Goal: Task Accomplishment & Management: Manage account settings

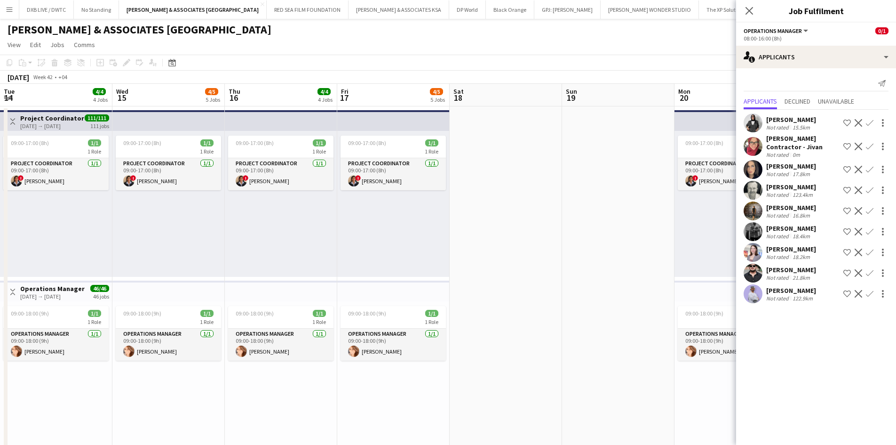
scroll to position [0, 290]
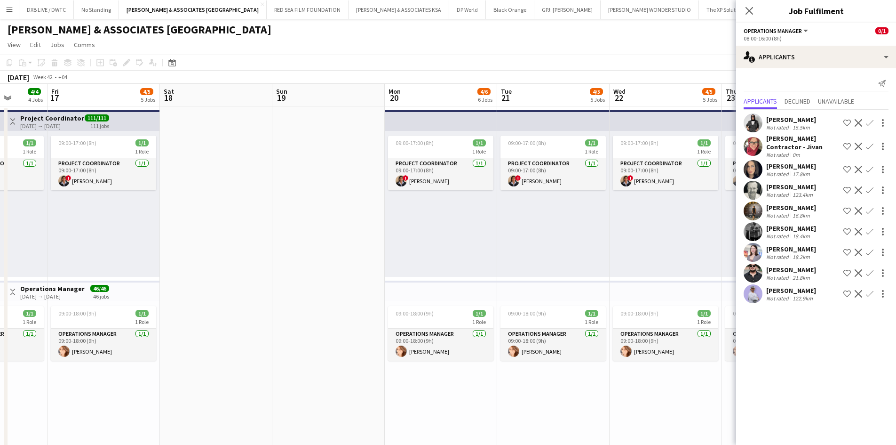
click at [624, 50] on app-page-menu "View Day view expanded Day view collapsed Month view Date picker Jump to today …" at bounding box center [448, 46] width 896 height 18
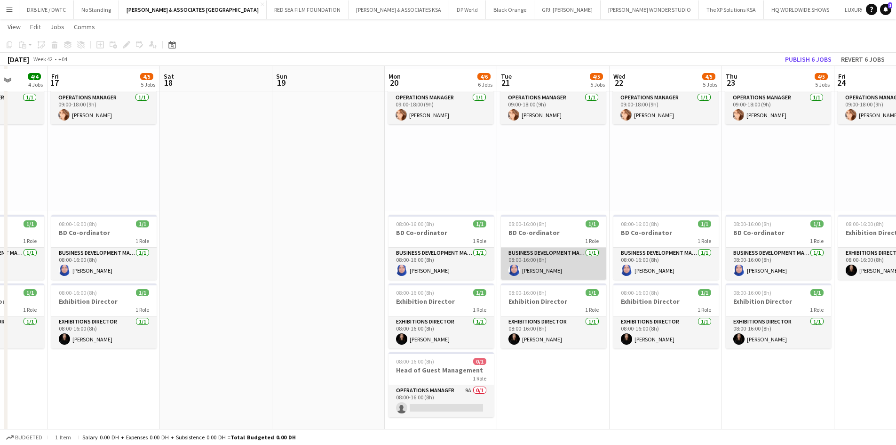
scroll to position [329, 0]
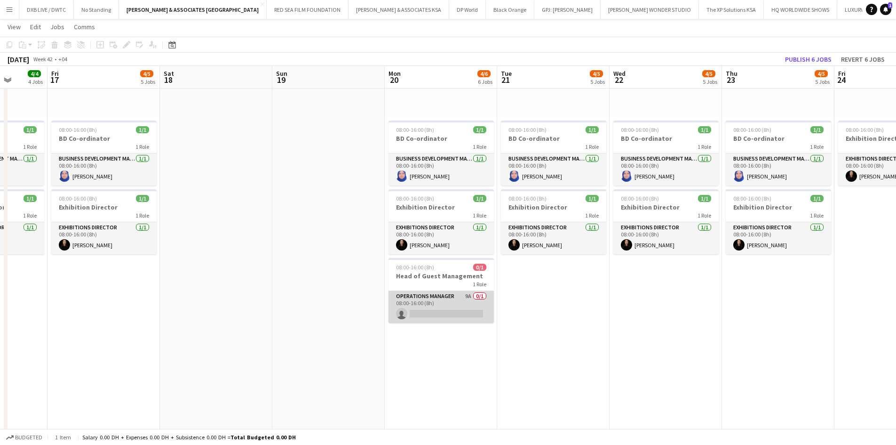
click at [460, 303] on app-card-role "Operations Manager 9A 0/1 08:00-16:00 (8h) single-neutral-actions" at bounding box center [441, 307] width 105 height 32
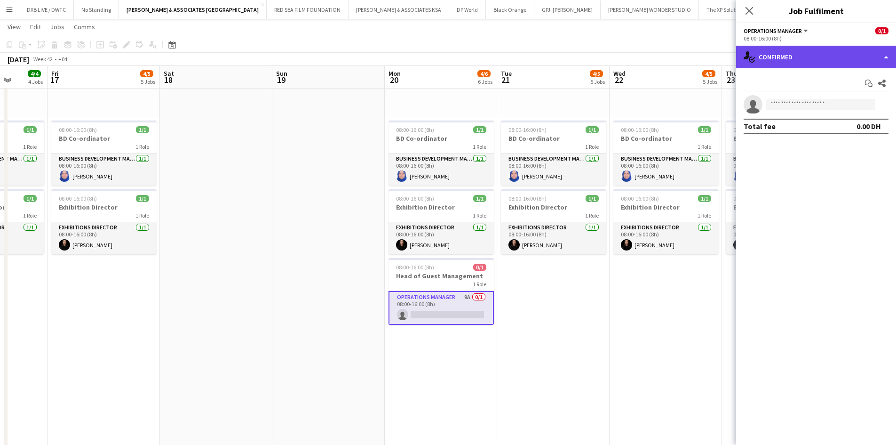
click at [821, 60] on div "single-neutral-actions-check-2 Confirmed" at bounding box center [816, 57] width 160 height 23
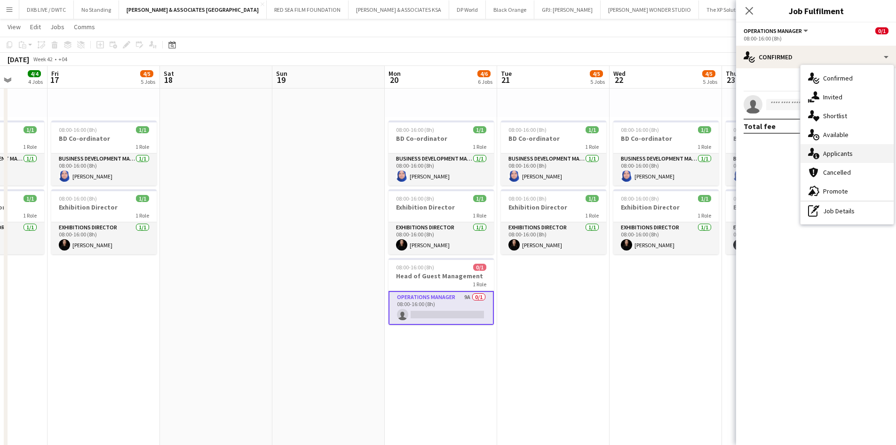
click at [837, 153] on span "Applicants" at bounding box center [838, 153] width 30 height 8
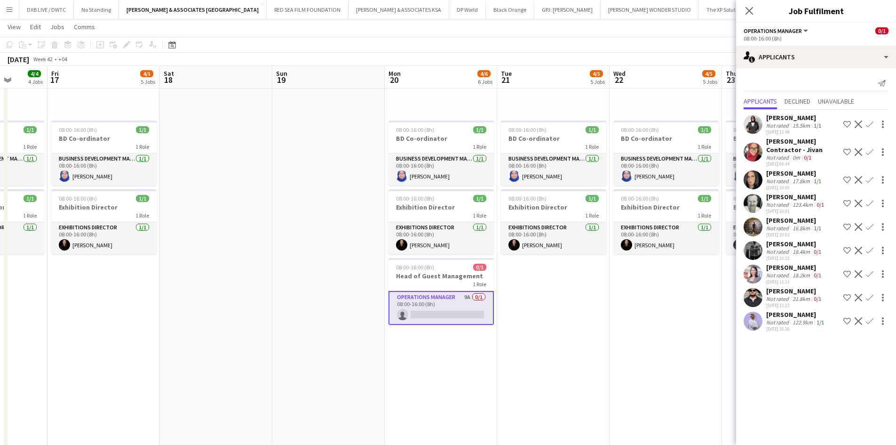
click at [785, 248] on div "Not rated" at bounding box center [778, 251] width 24 height 7
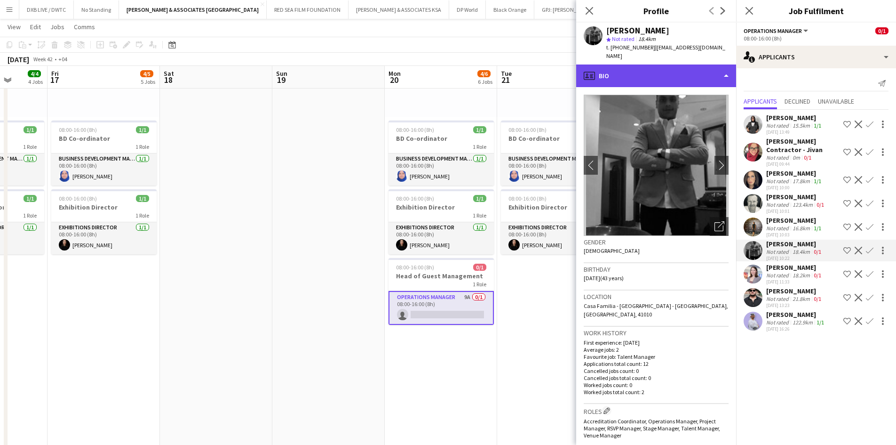
click at [623, 67] on div "profile Bio" at bounding box center [656, 75] width 160 height 23
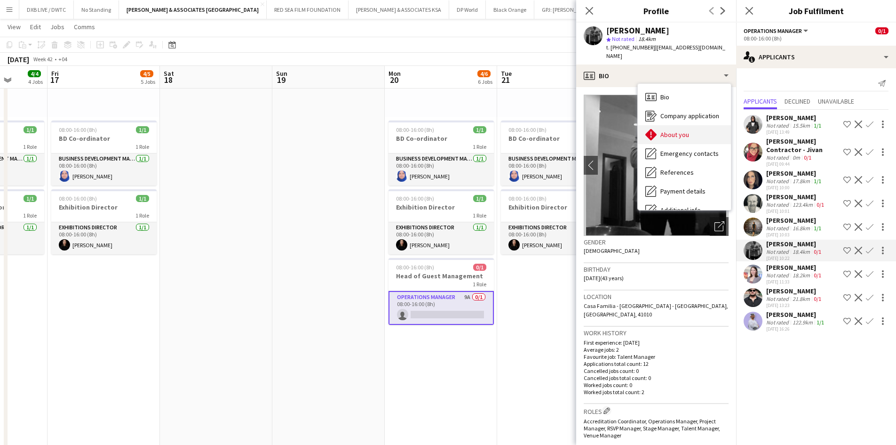
click at [664, 130] on span "About you" at bounding box center [675, 134] width 29 height 8
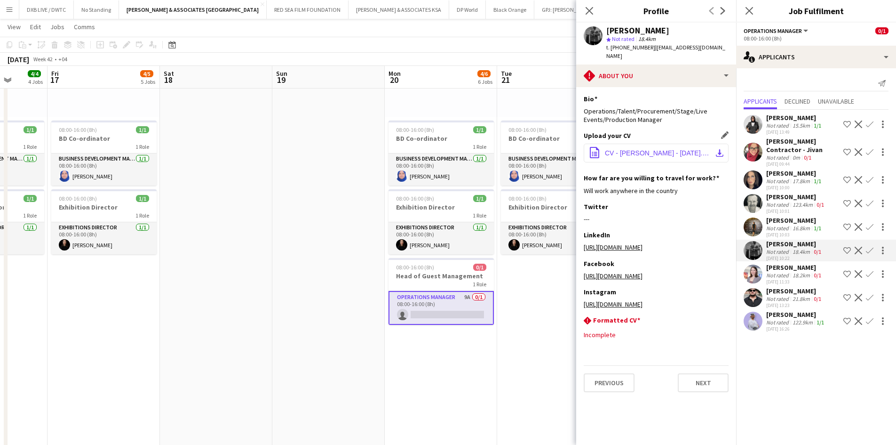
click at [654, 151] on button "office-file-sheet CV - KUSH AGARWAL - OCT 24.pdf download-bottom" at bounding box center [656, 153] width 145 height 19
click at [785, 287] on div "Sameer Attique" at bounding box center [794, 291] width 57 height 8
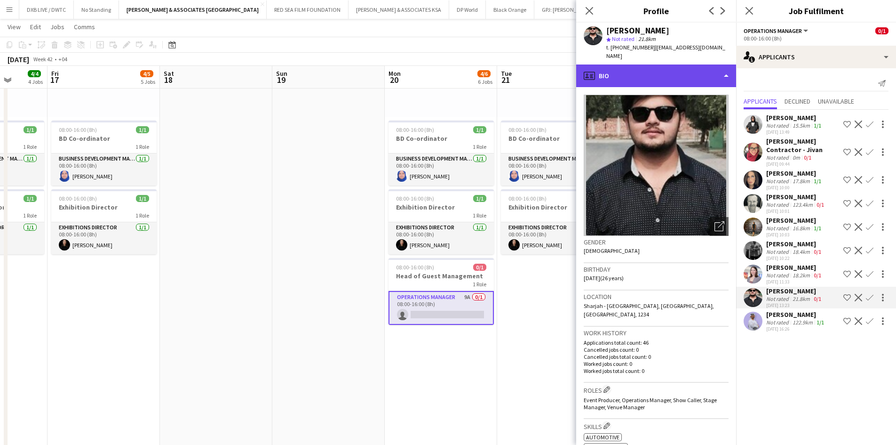
click at [685, 66] on div "profile Bio" at bounding box center [656, 75] width 160 height 23
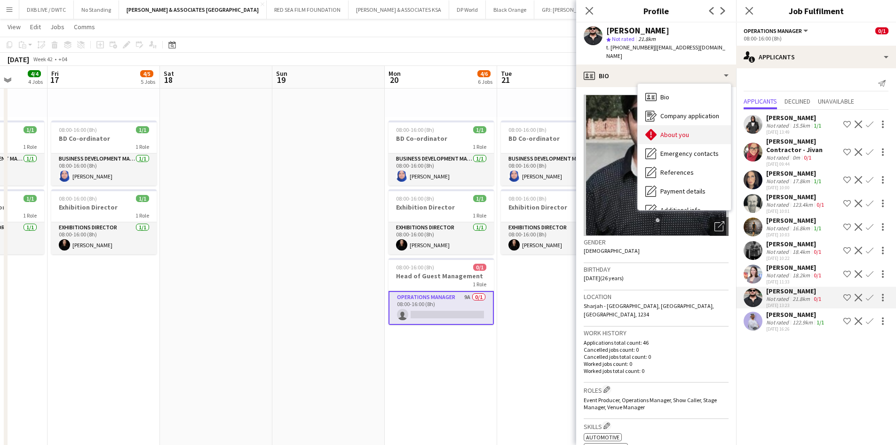
click at [687, 125] on div "About you About you" at bounding box center [684, 134] width 93 height 19
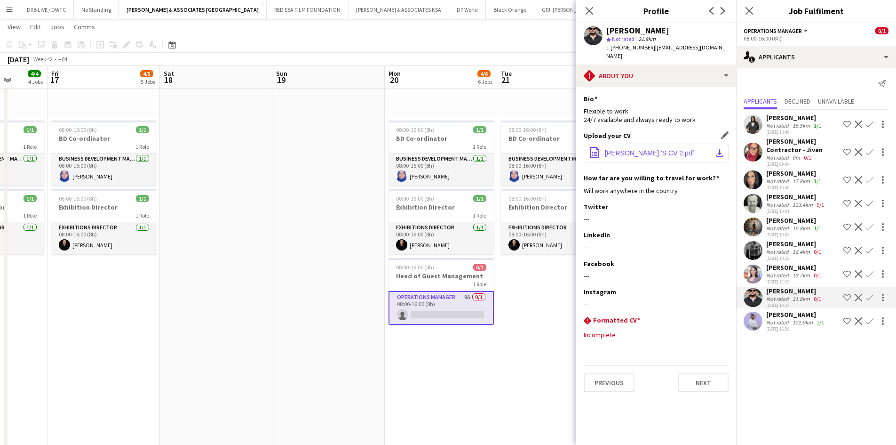
click at [671, 149] on span "SAMEER ATTIQUE 'S CV 2.pdf" at bounding box center [649, 153] width 89 height 8
click at [795, 319] on div "122.9km" at bounding box center [803, 322] width 24 height 7
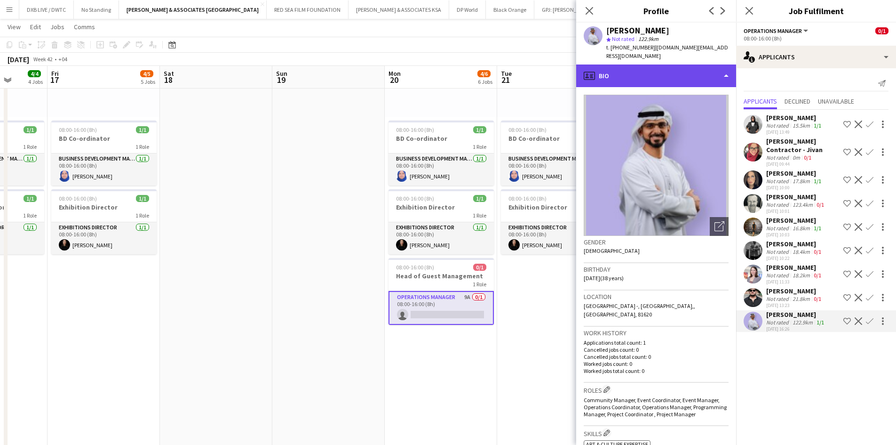
click at [671, 70] on div "profile Bio" at bounding box center [656, 75] width 160 height 23
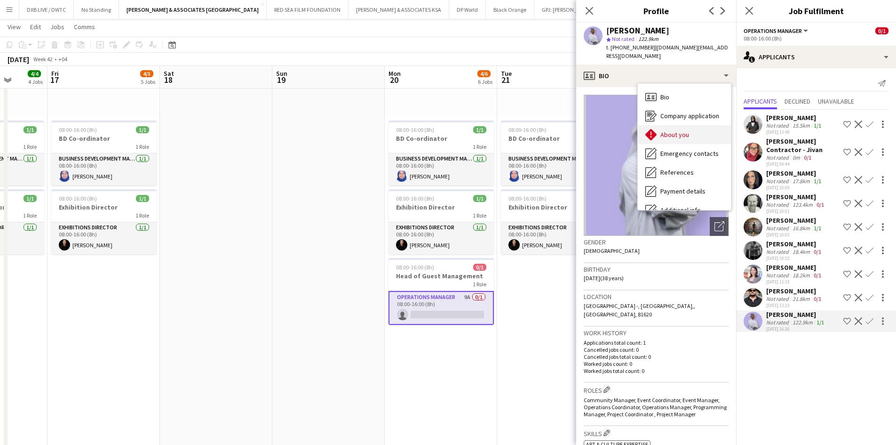
click at [680, 130] on span "About you" at bounding box center [675, 134] width 29 height 8
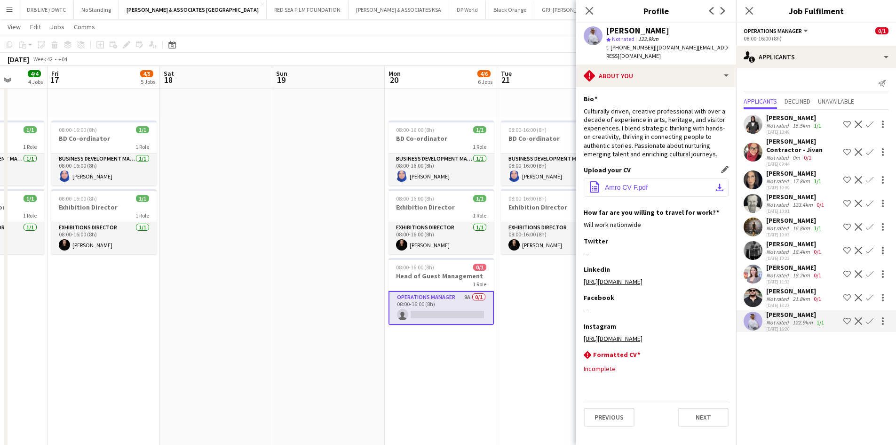
click at [636, 183] on span "Amro CV F.pdf" at bounding box center [626, 187] width 43 height 8
click at [606, 183] on span "Amro CV F.pdf" at bounding box center [626, 187] width 43 height 8
click at [588, 15] on icon "Close pop-in" at bounding box center [589, 10] width 9 height 9
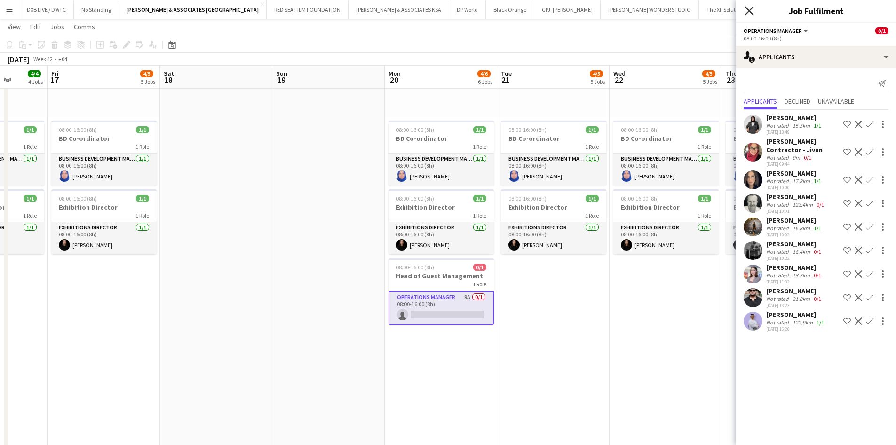
click at [748, 14] on icon "Close pop-in" at bounding box center [749, 10] width 9 height 9
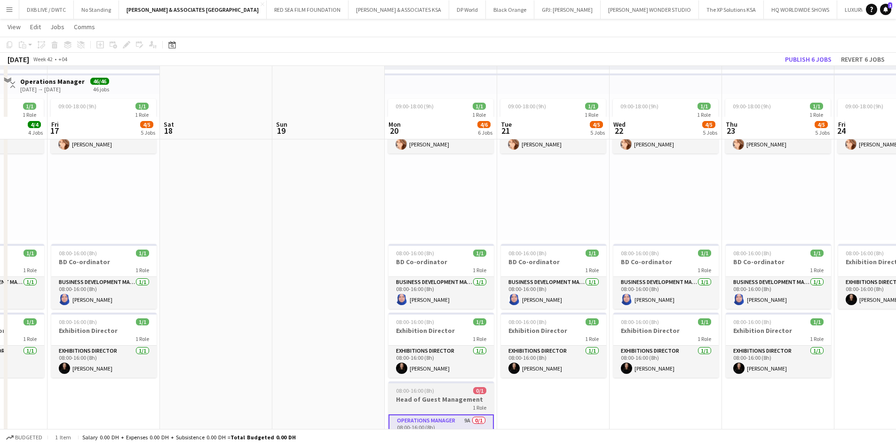
scroll to position [141, 0]
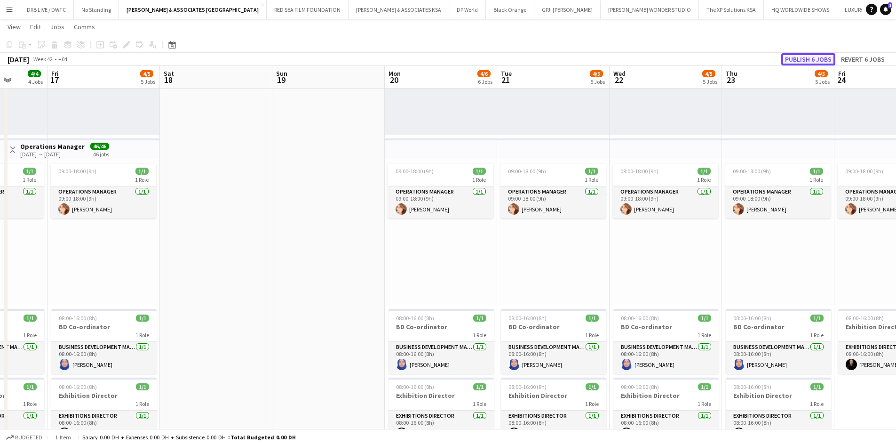
click at [792, 53] on button "Publish 6 jobs" at bounding box center [809, 59] width 54 height 12
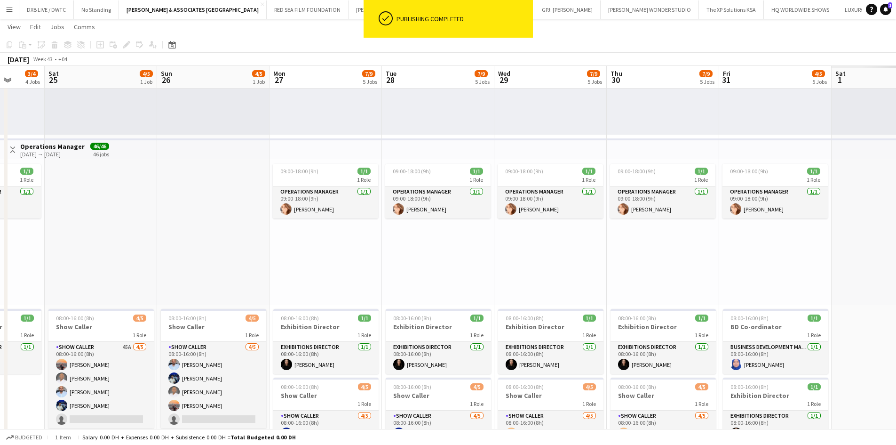
scroll to position [0, 322]
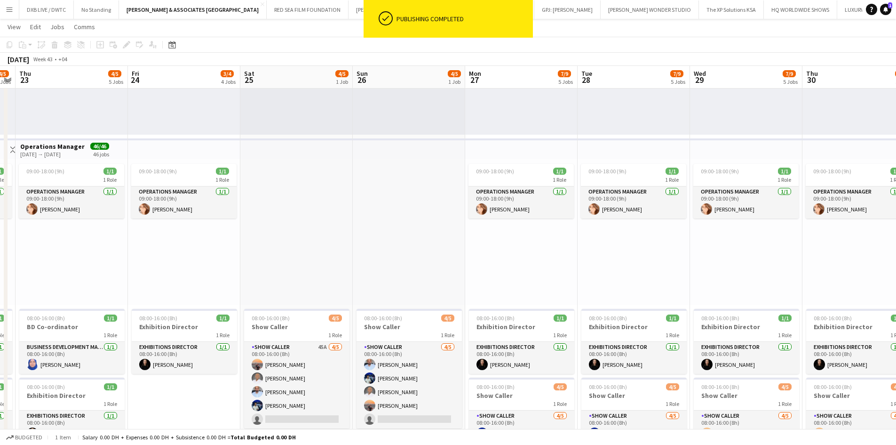
drag, startPoint x: 766, startPoint y: 270, endPoint x: -179, endPoint y: 270, distance: 944.8
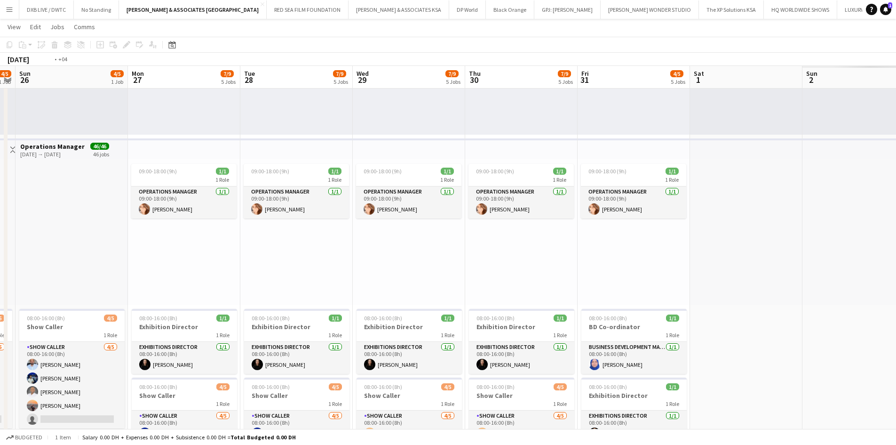
scroll to position [0, 228]
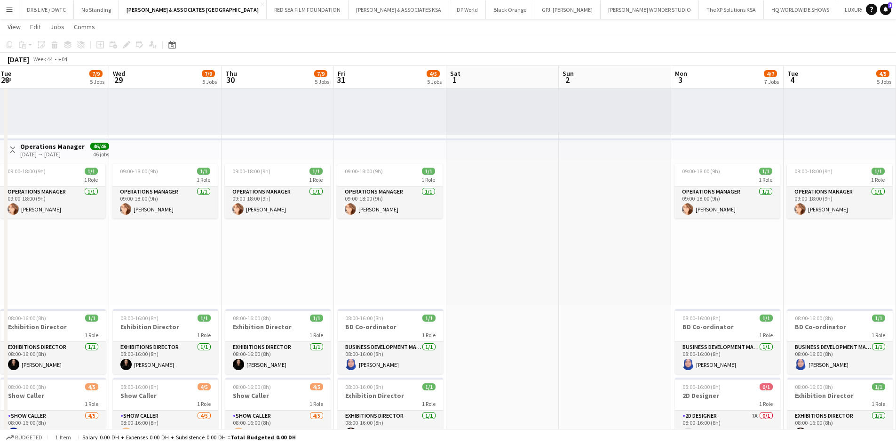
drag, startPoint x: 668, startPoint y: 259, endPoint x: -682, endPoint y: 260, distance: 1349.9
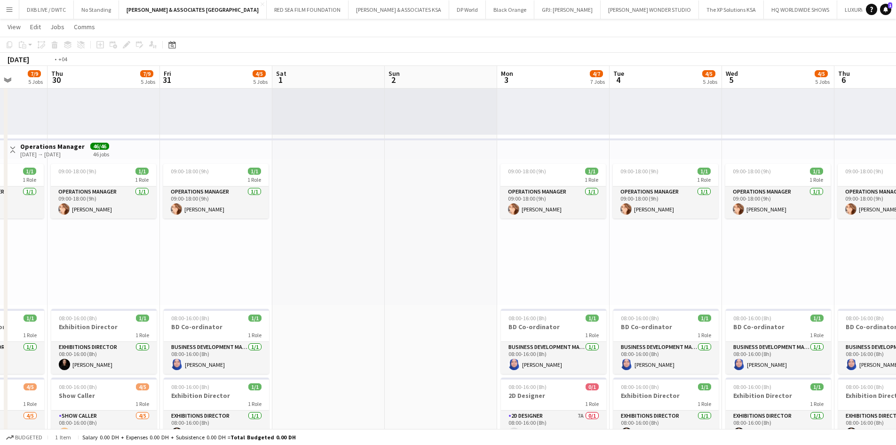
drag, startPoint x: 762, startPoint y: 263, endPoint x: -26, endPoint y: 205, distance: 790.3
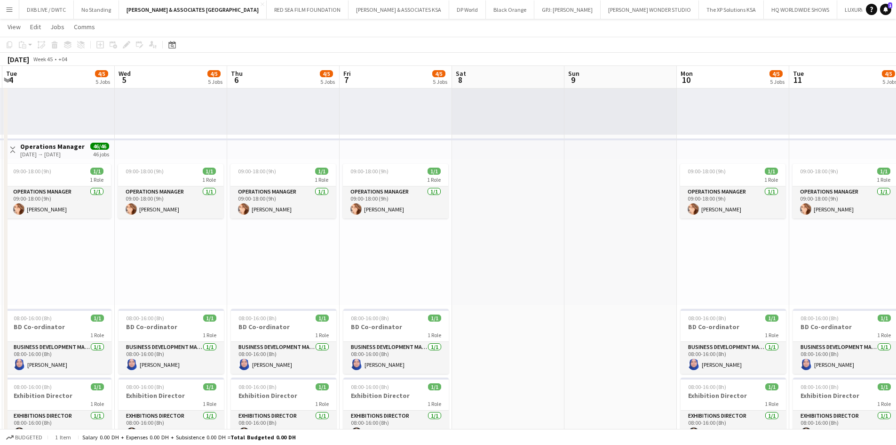
drag, startPoint x: 535, startPoint y: 268, endPoint x: -408, endPoint y: 193, distance: 946.8
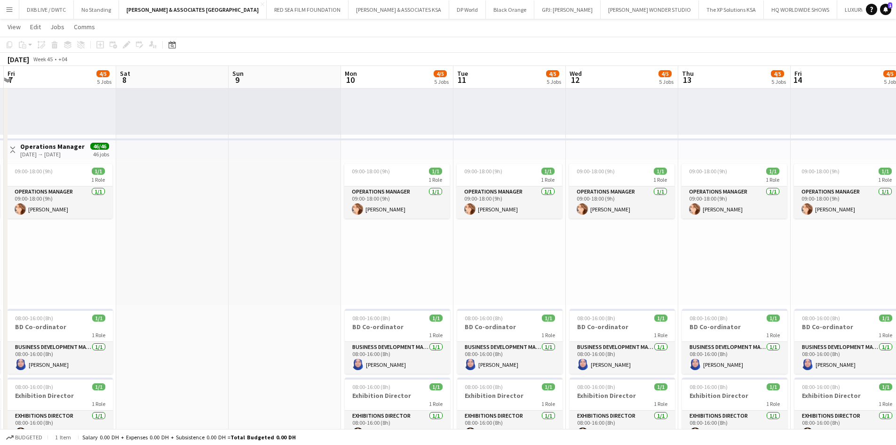
drag, startPoint x: 450, startPoint y: 237, endPoint x: -221, endPoint y: 124, distance: 680.8
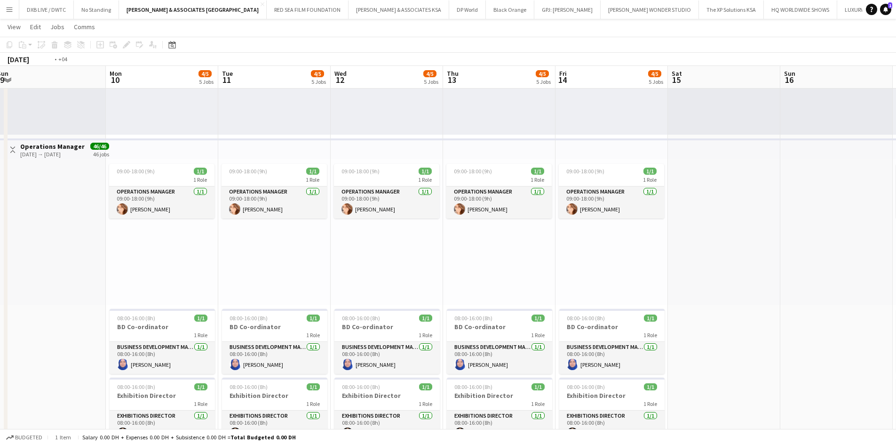
drag, startPoint x: 435, startPoint y: 244, endPoint x: -219, endPoint y: 169, distance: 657.8
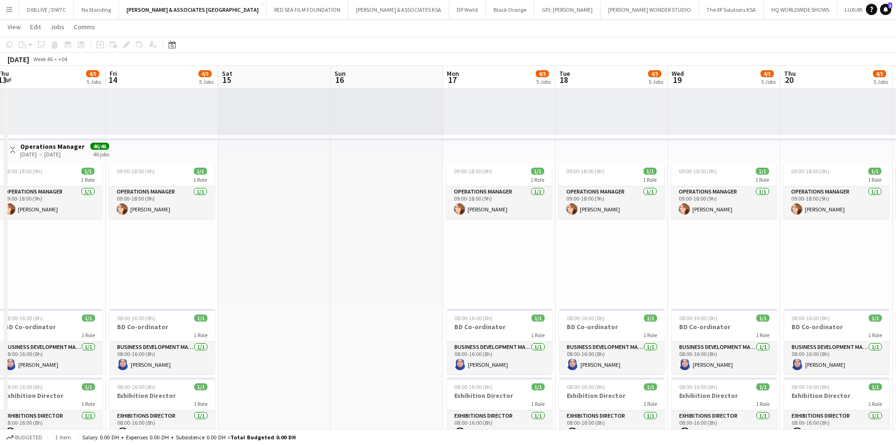
drag, startPoint x: 323, startPoint y: 211, endPoint x: 36, endPoint y: 159, distance: 291.7
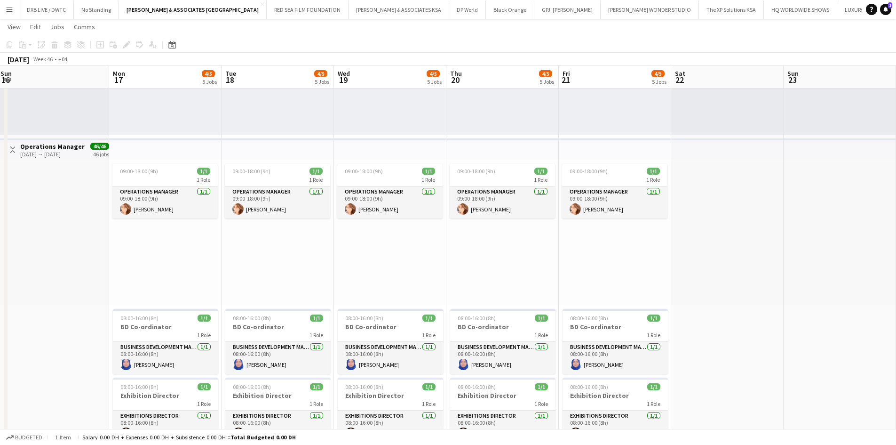
drag, startPoint x: 843, startPoint y: 338, endPoint x: 1, endPoint y: 303, distance: 842.4
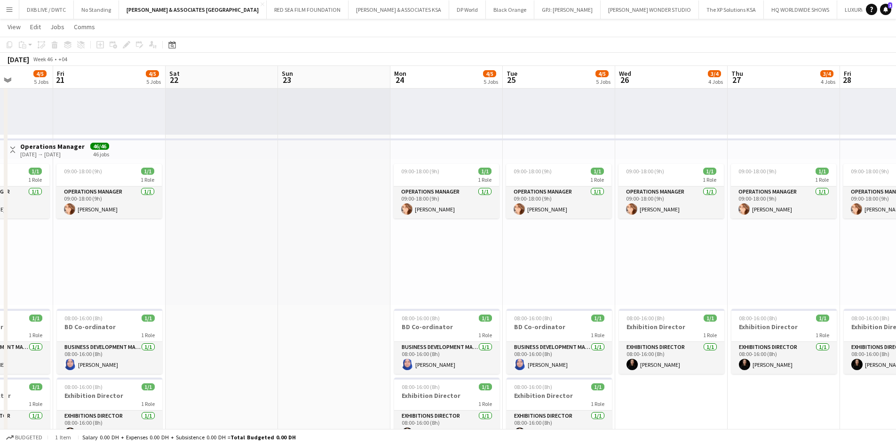
drag, startPoint x: 685, startPoint y: 287, endPoint x: -594, endPoint y: 287, distance: 1279.3
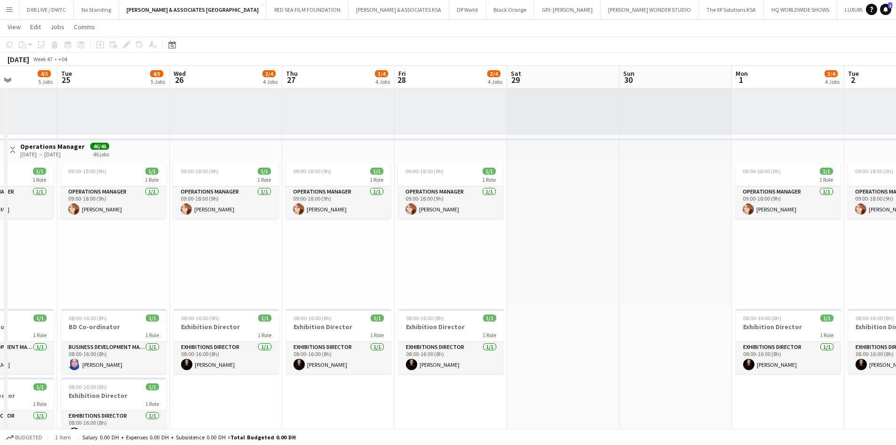
scroll to position [0, 210]
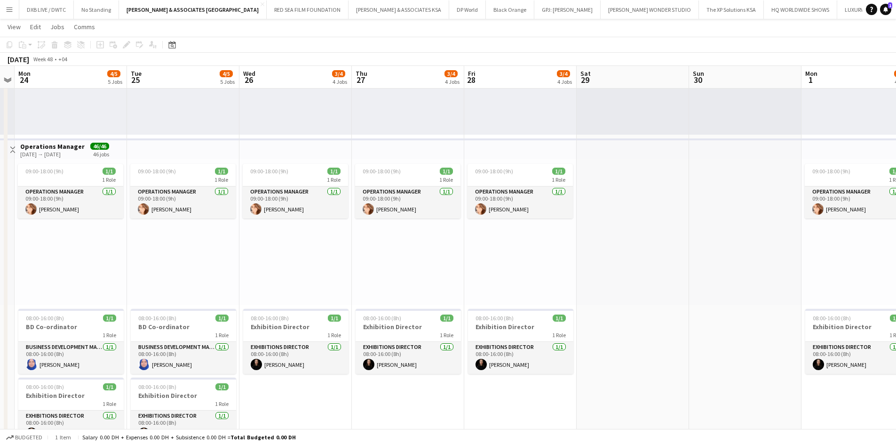
drag, startPoint x: 573, startPoint y: 285, endPoint x: 197, endPoint y: 282, distance: 375.9
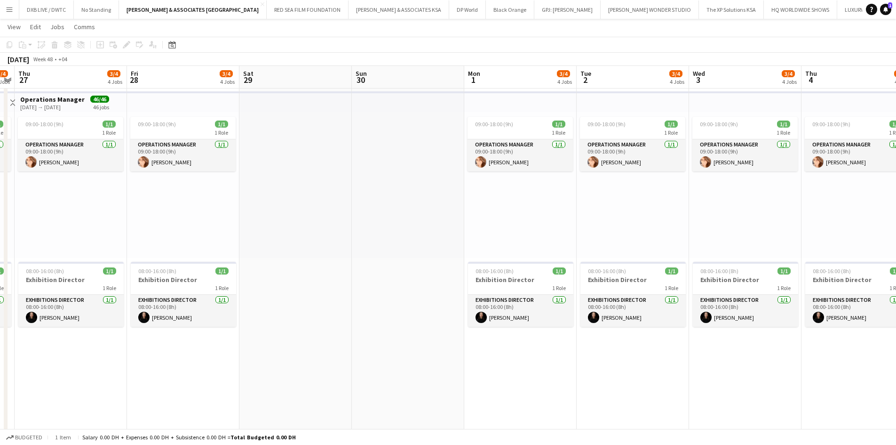
scroll to position [0, 228]
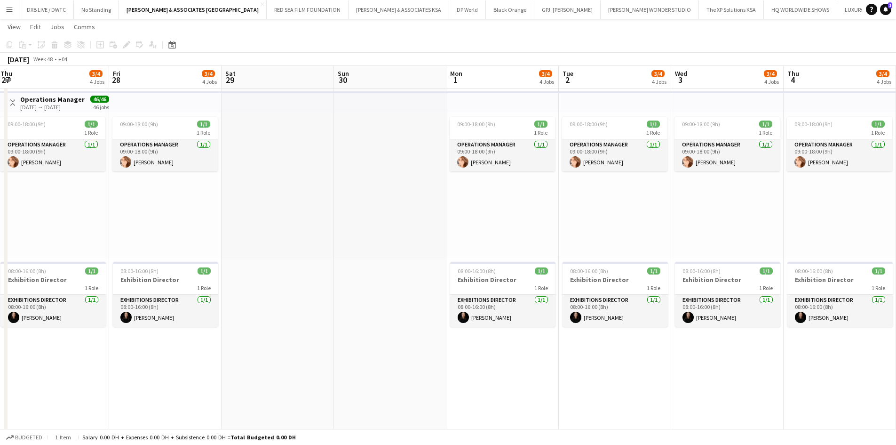
drag, startPoint x: 546, startPoint y: 231, endPoint x: -531, endPoint y: 241, distance: 1077.0
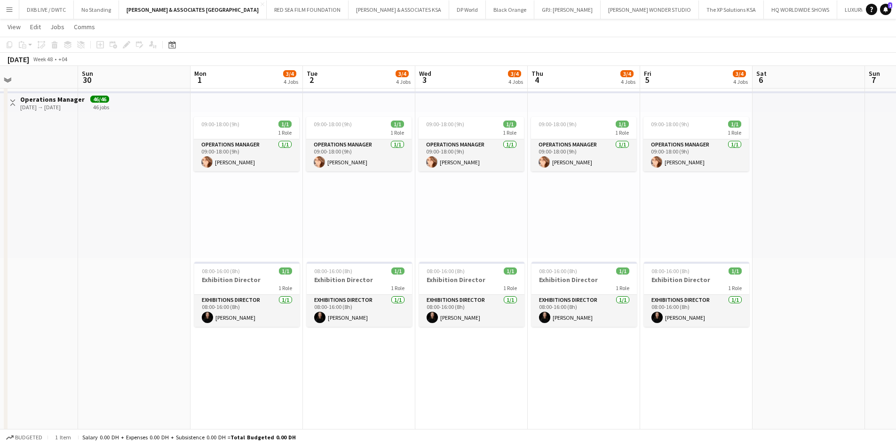
drag, startPoint x: 6, startPoint y: 211, endPoint x: -326, endPoint y: 211, distance: 331.7
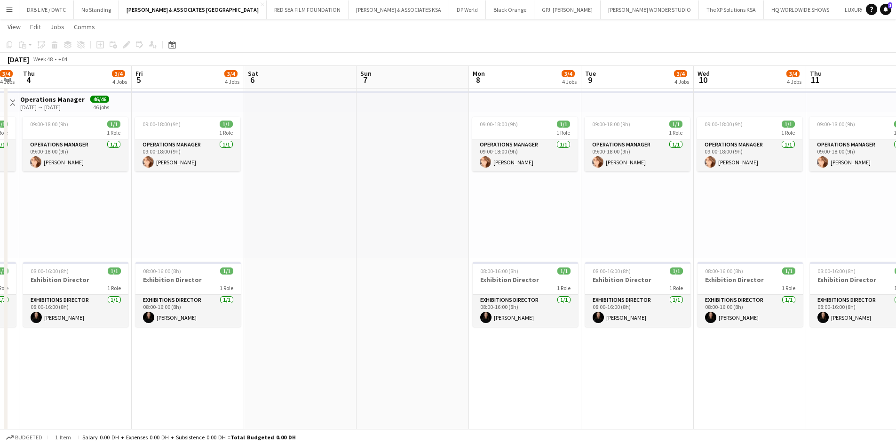
drag, startPoint x: 551, startPoint y: 233, endPoint x: -527, endPoint y: 244, distance: 1078.0
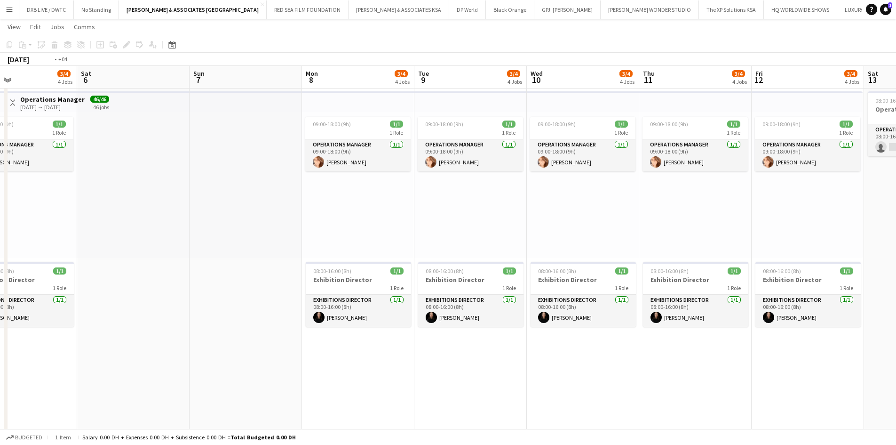
scroll to position [0, 331]
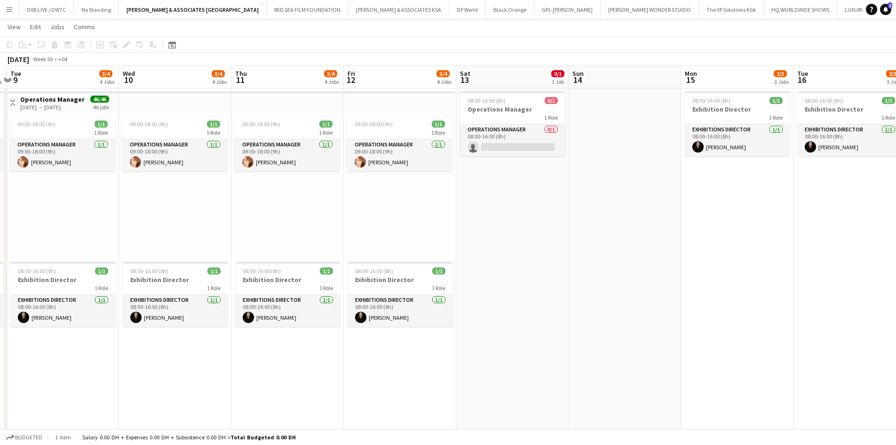
drag, startPoint x: 582, startPoint y: 236, endPoint x: 8, endPoint y: 233, distance: 575.0
click at [532, 149] on app-card-role "Operations Manager 0/1 08:00-16:00 (8h) single-neutral-actions" at bounding box center [512, 140] width 105 height 32
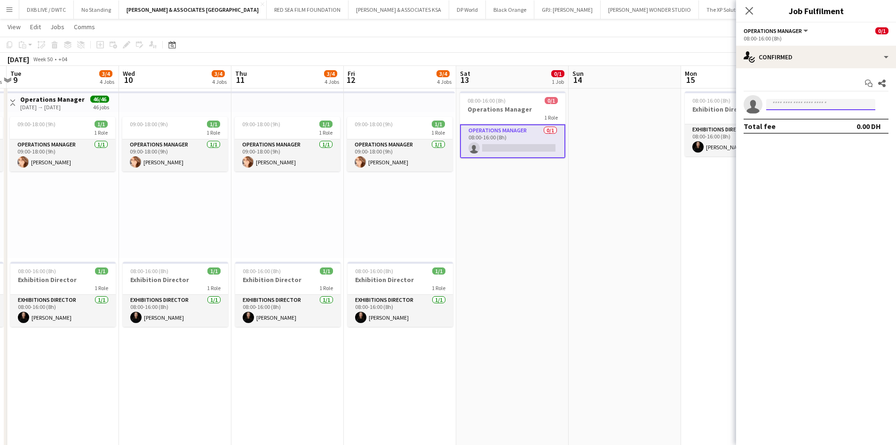
click at [786, 109] on input at bounding box center [820, 104] width 109 height 11
type input "*********"
click at [803, 128] on span "sabrina.yusuf77@gmail.com" at bounding box center [821, 126] width 94 height 8
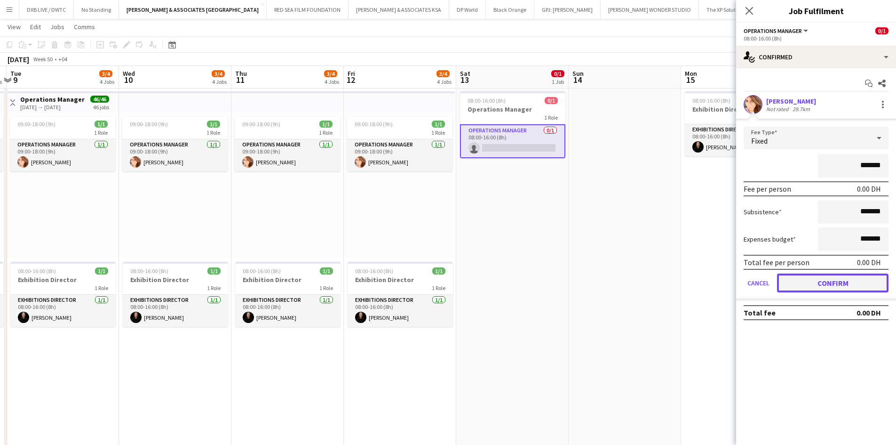
click at [847, 282] on button "Confirm" at bounding box center [833, 282] width 112 height 19
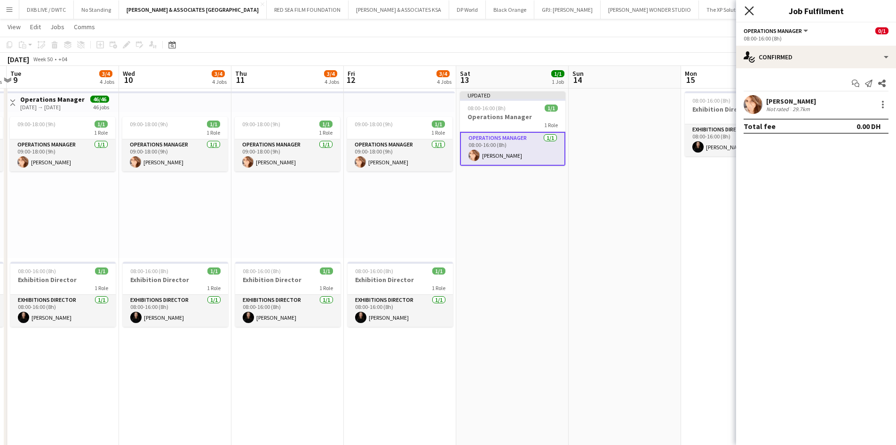
click at [747, 14] on icon "Close pop-in" at bounding box center [749, 10] width 9 height 9
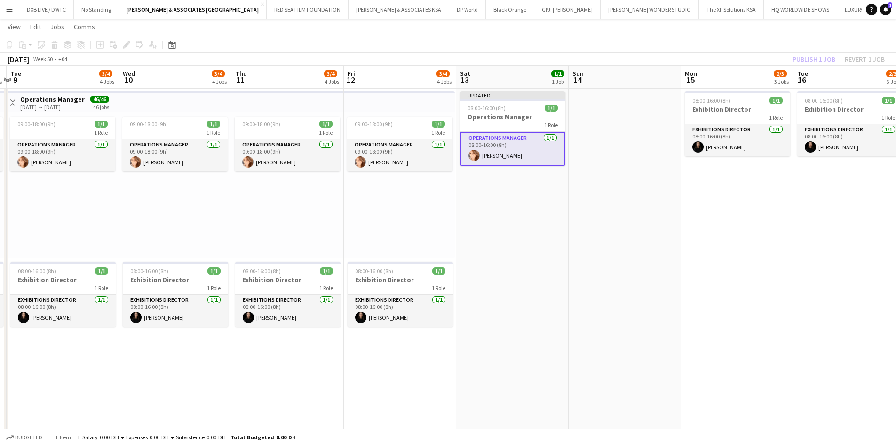
click at [822, 64] on div "Publish 1 job Revert 1 job" at bounding box center [839, 59] width 115 height 12
click at [822, 64] on button "Publish 1 job" at bounding box center [814, 59] width 50 height 12
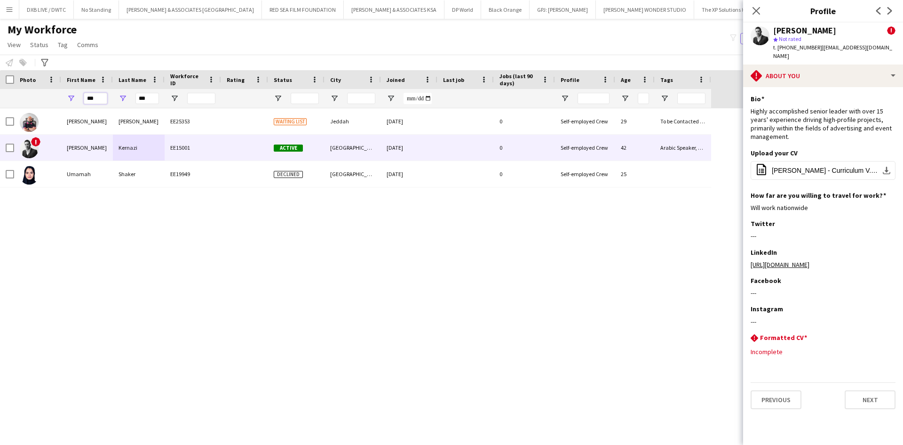
drag, startPoint x: 98, startPoint y: 99, endPoint x: 74, endPoint y: 102, distance: 24.2
click at [74, 102] on div "***" at bounding box center [87, 98] width 52 height 19
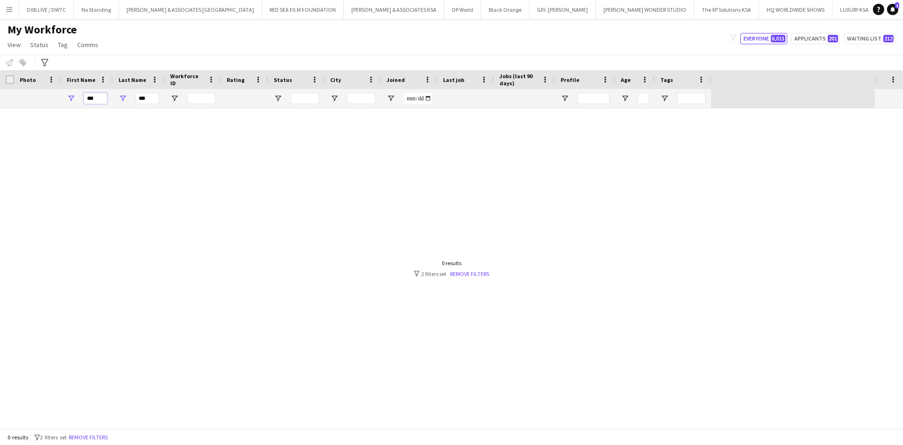
type input "***"
drag, startPoint x: 126, startPoint y: 98, endPoint x: 102, endPoint y: 98, distance: 24.0
click at [102, 98] on div "*** ***" at bounding box center [355, 98] width 711 height 19
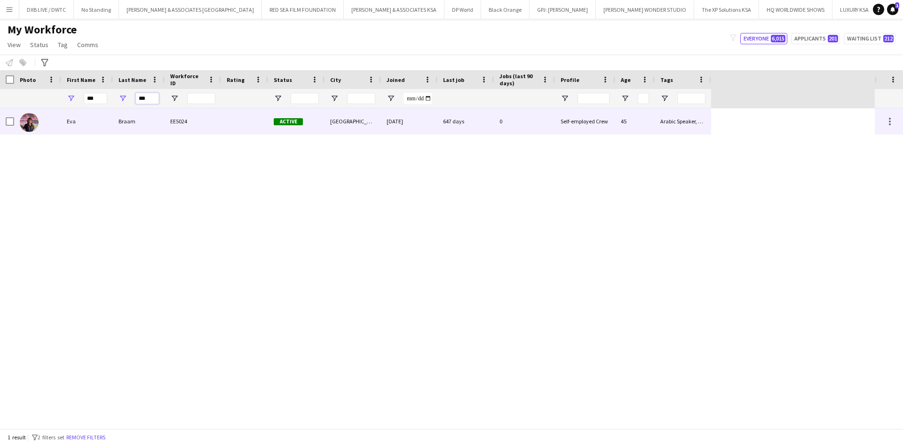
type input "***"
click at [179, 121] on div "EE5024" at bounding box center [193, 121] width 56 height 26
